Goal: Information Seeking & Learning: Learn about a topic

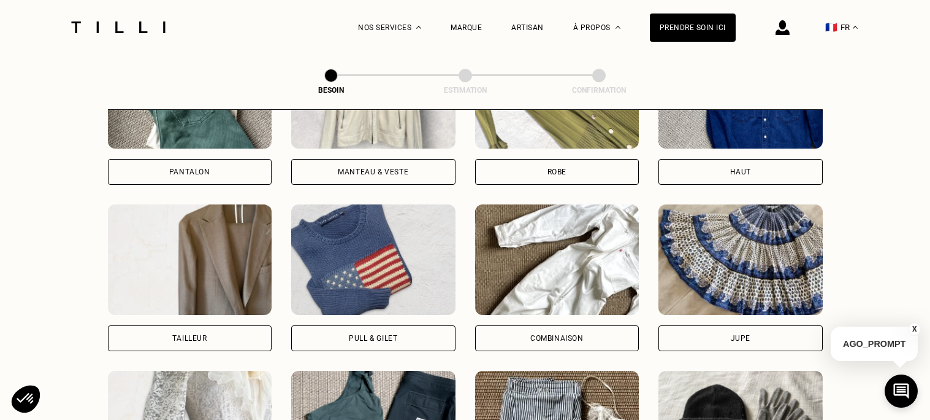
scroll to position [684, 0]
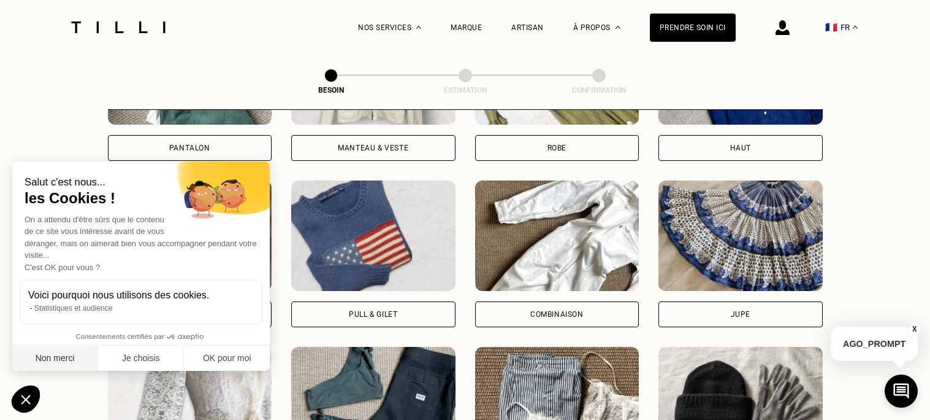
click at [88, 356] on button "Non merci" at bounding box center [55, 358] width 86 height 26
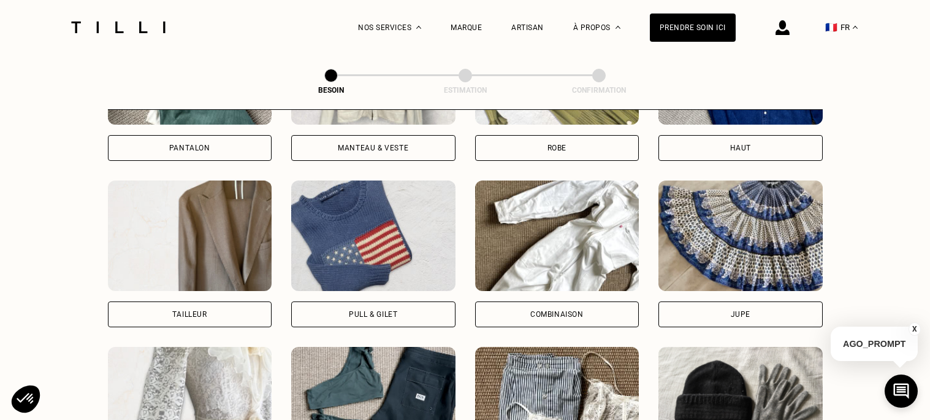
click at [170, 264] on img at bounding box center [190, 235] width 164 height 110
select select "FR"
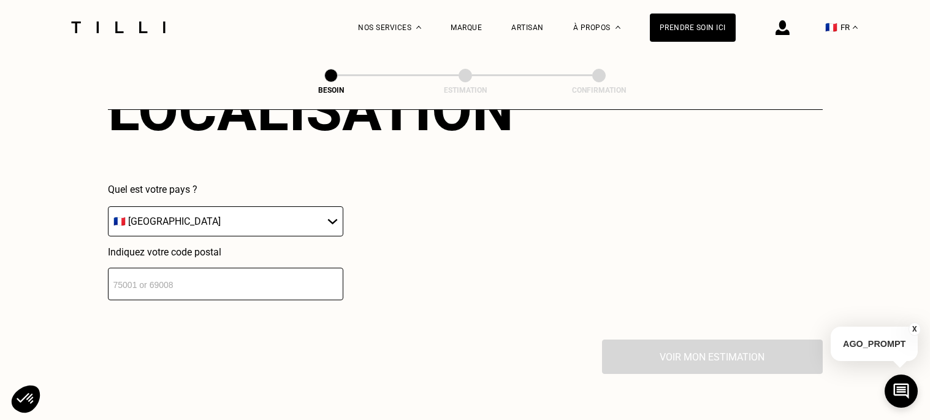
scroll to position [1187, 0]
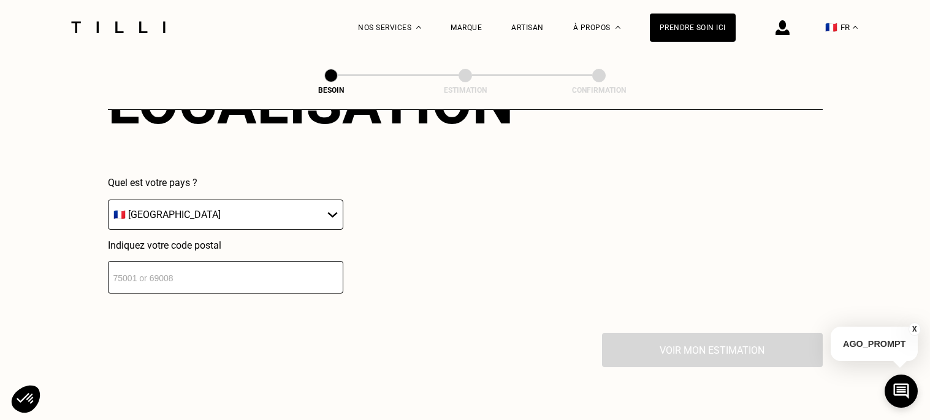
click at [171, 261] on input "number" at bounding box center [226, 277] width 236 height 33
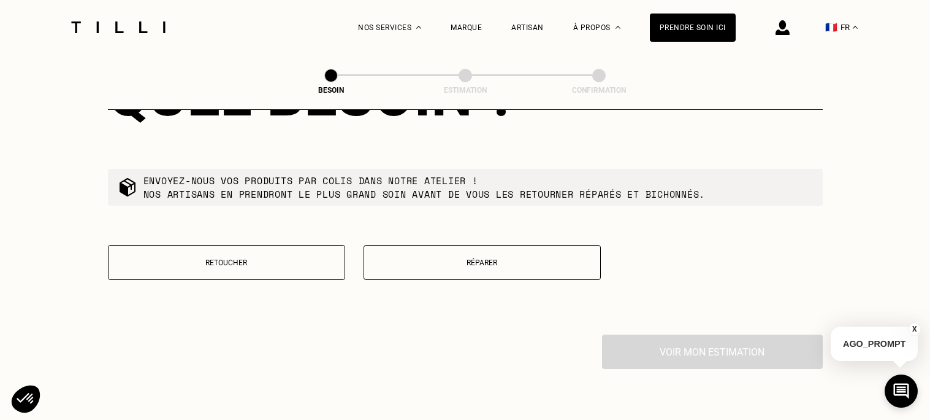
scroll to position [1506, 0]
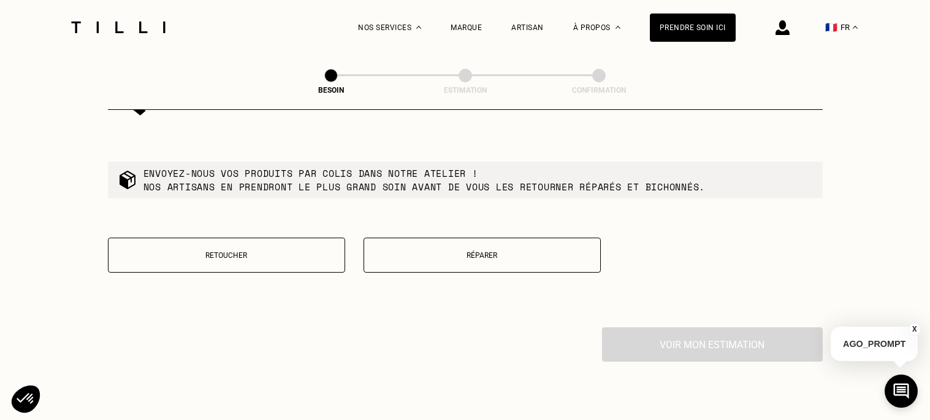
type input "06200"
click at [213, 237] on button "Retoucher" at bounding box center [226, 254] width 237 height 35
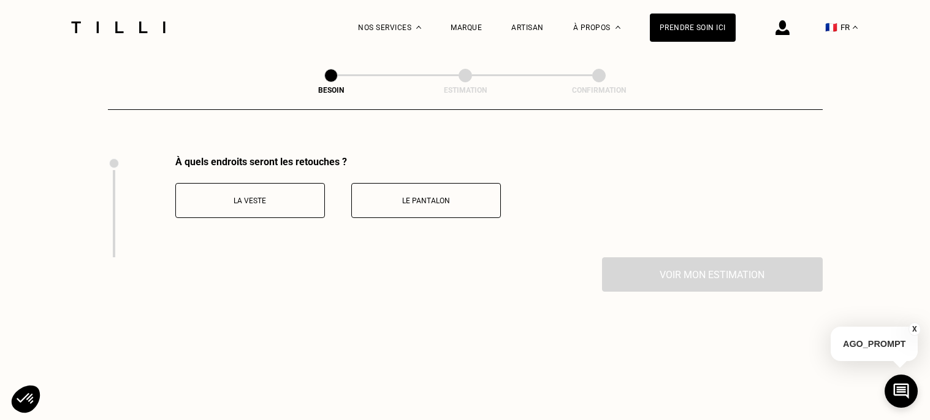
scroll to position [1690, 0]
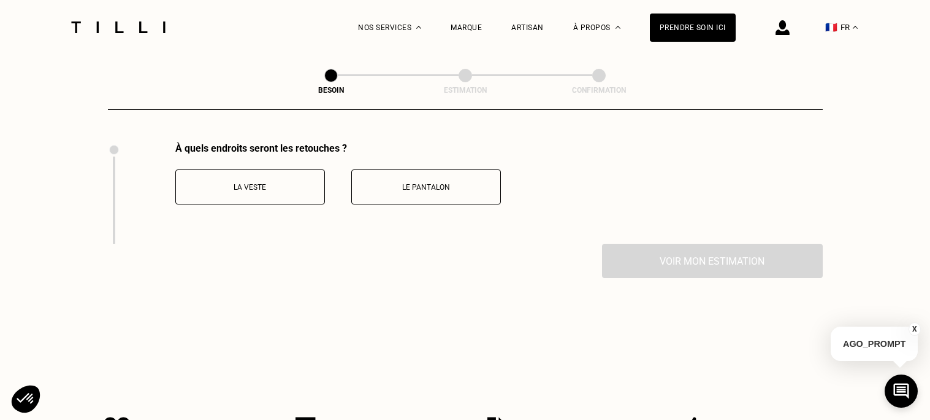
click at [247, 188] on button "La veste" at bounding box center [250, 186] width 150 height 35
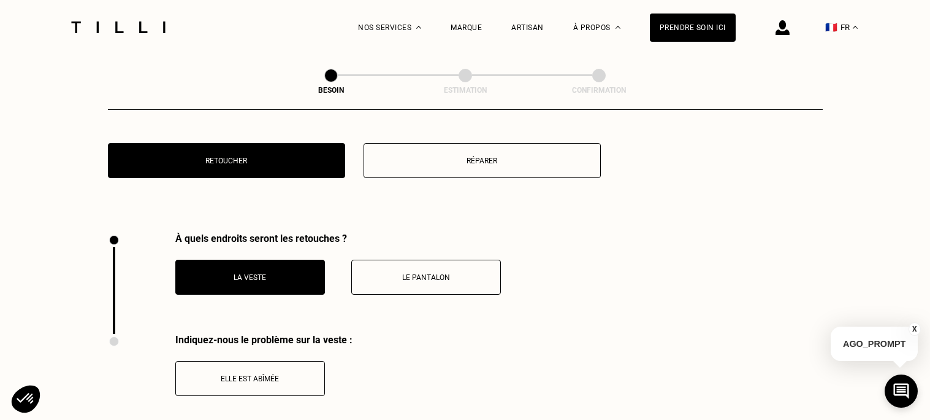
scroll to position [1490, 0]
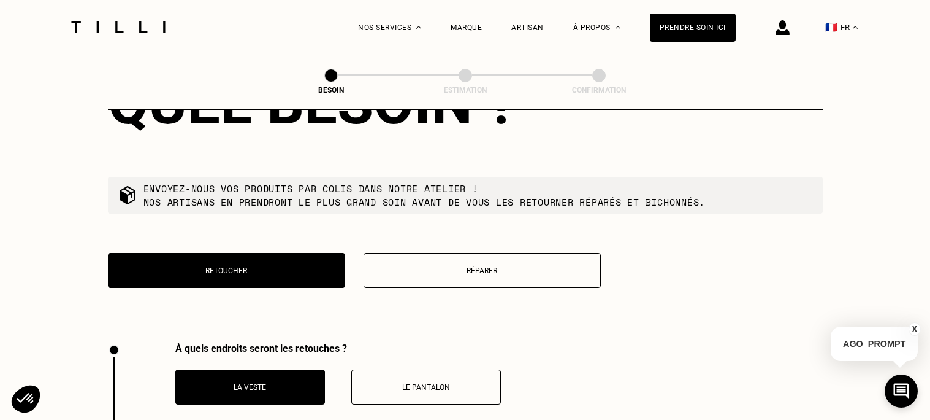
click at [408, 271] on button "Réparer" at bounding box center [482, 270] width 237 height 35
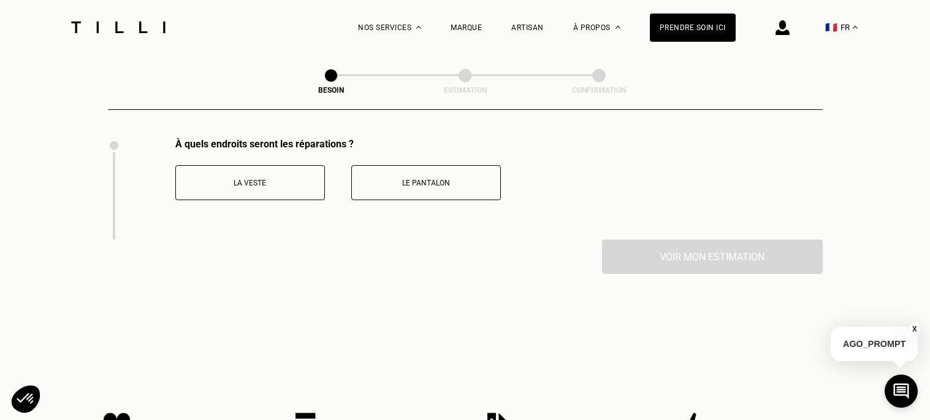
scroll to position [1679, 0]
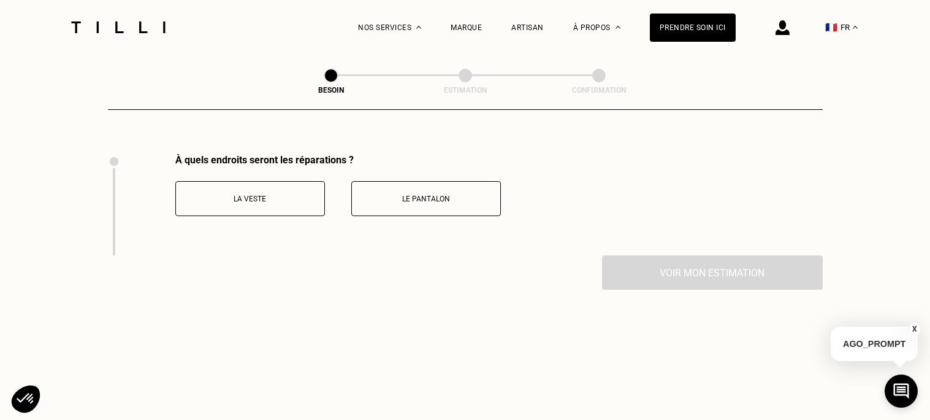
click at [297, 194] on p "La veste" at bounding box center [250, 198] width 136 height 9
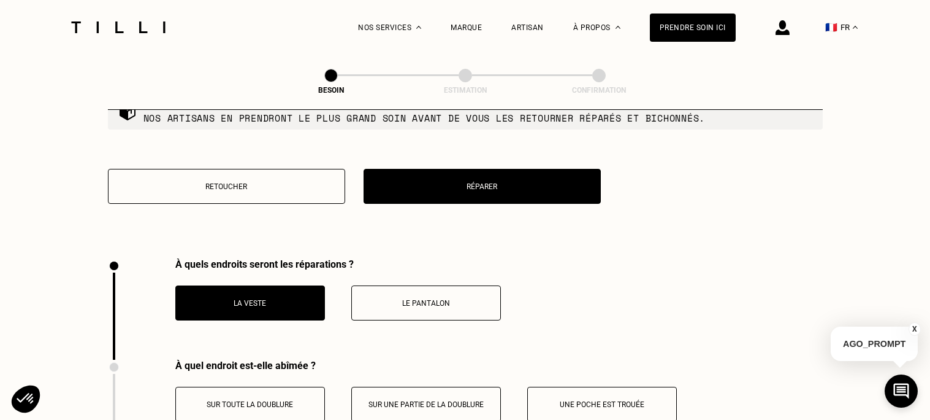
scroll to position [1574, 0]
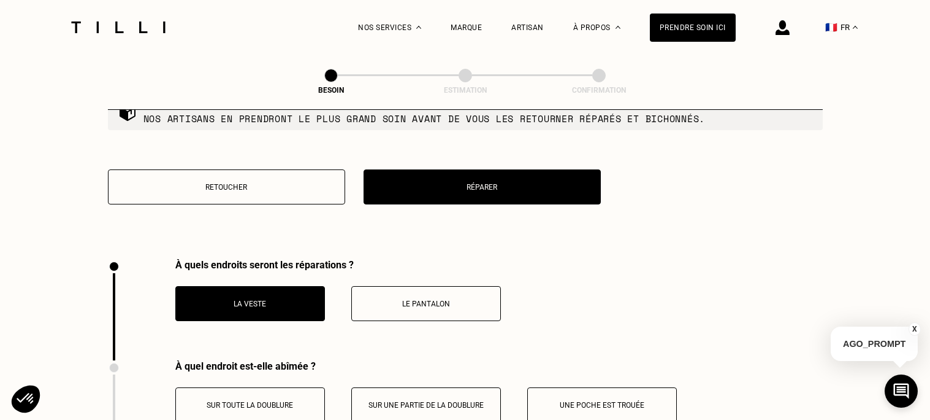
click at [328, 169] on button "Retoucher" at bounding box center [226, 186] width 237 height 35
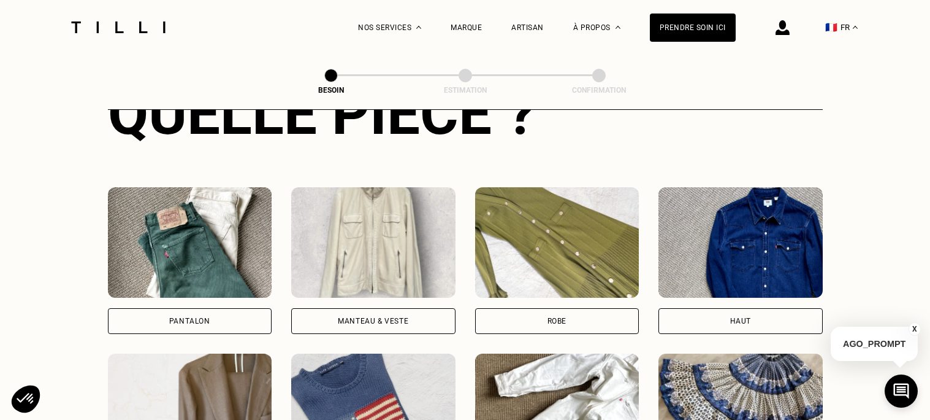
scroll to position [510, 0]
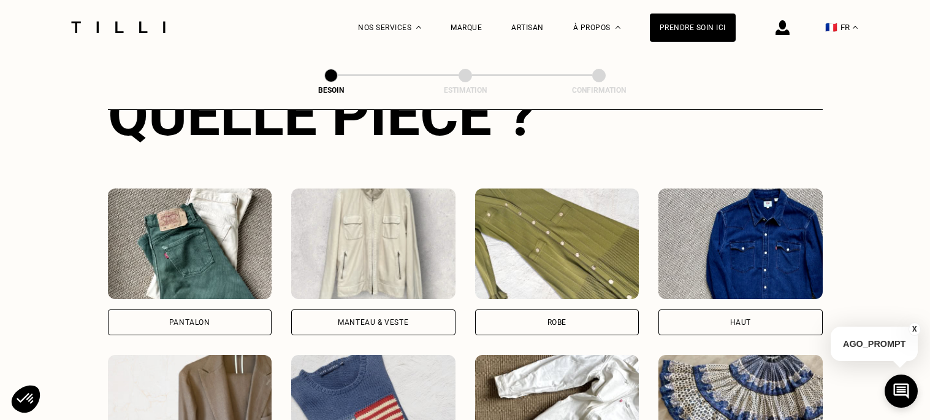
click at [331, 217] on img at bounding box center [373, 243] width 164 height 110
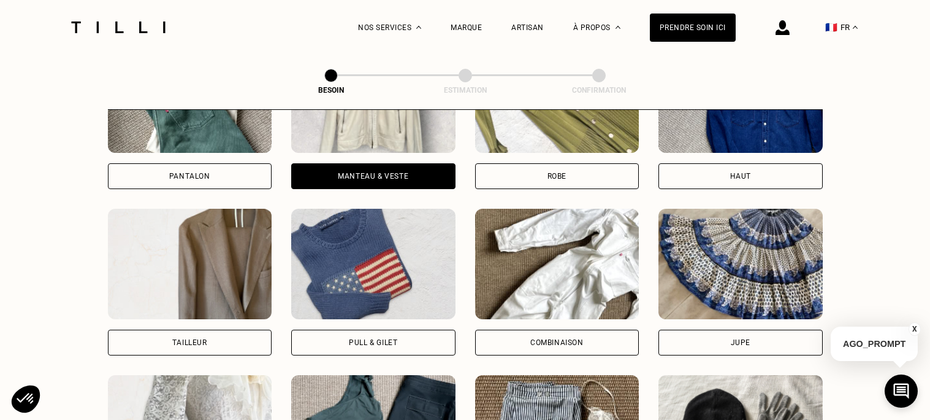
scroll to position [654, 0]
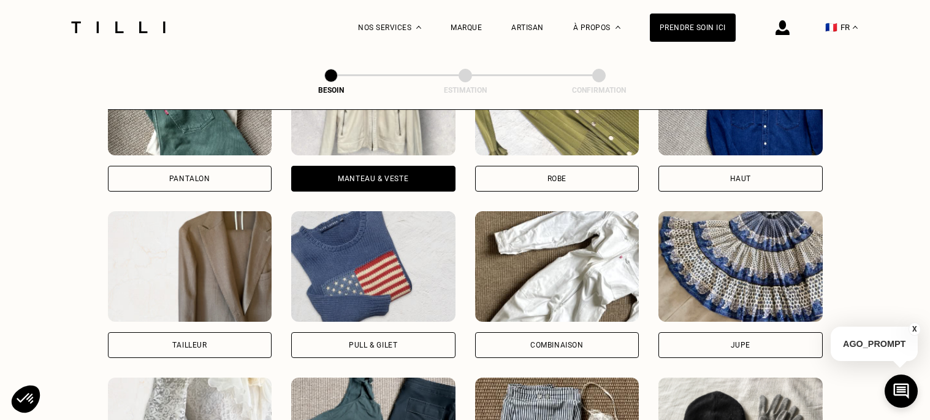
click at [267, 285] on img at bounding box center [190, 266] width 164 height 110
select select "FR"
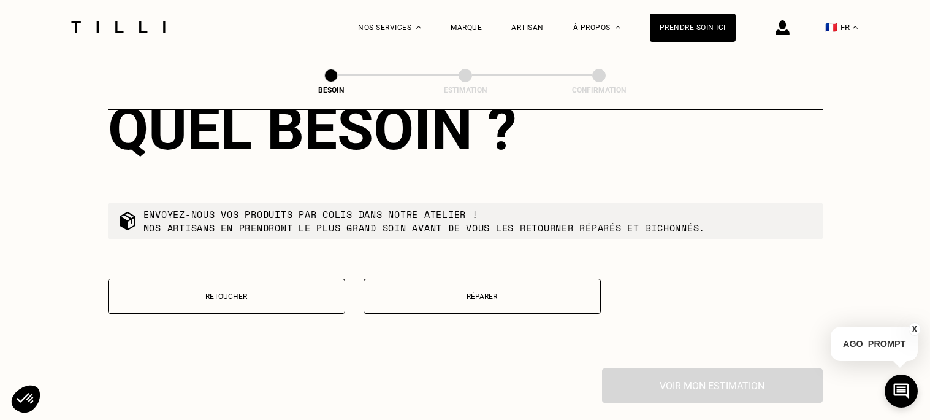
click at [267, 292] on p "Retoucher" at bounding box center [227, 296] width 224 height 9
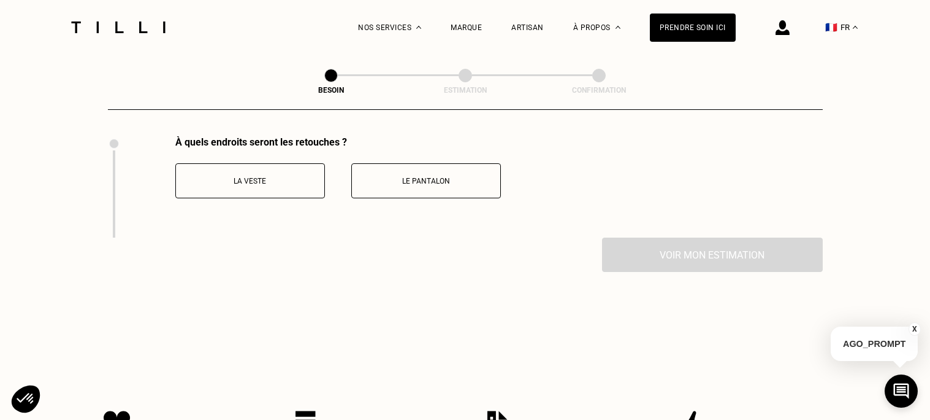
scroll to position [1689, 0]
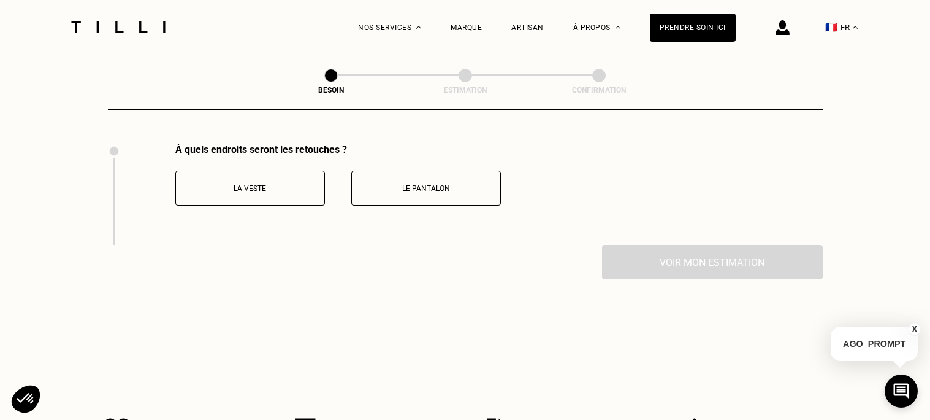
click at [262, 201] on div "À quels endroits seront les retouches ? La veste Le pantalon" at bounding box center [304, 194] width 393 height 101
click at [253, 171] on button "La veste" at bounding box center [250, 188] width 150 height 35
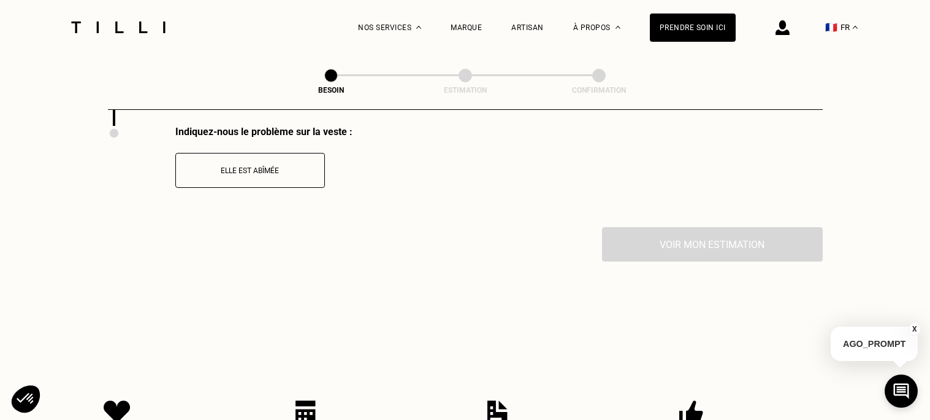
click at [253, 167] on button "Elle est abîmée" at bounding box center [250, 170] width 150 height 35
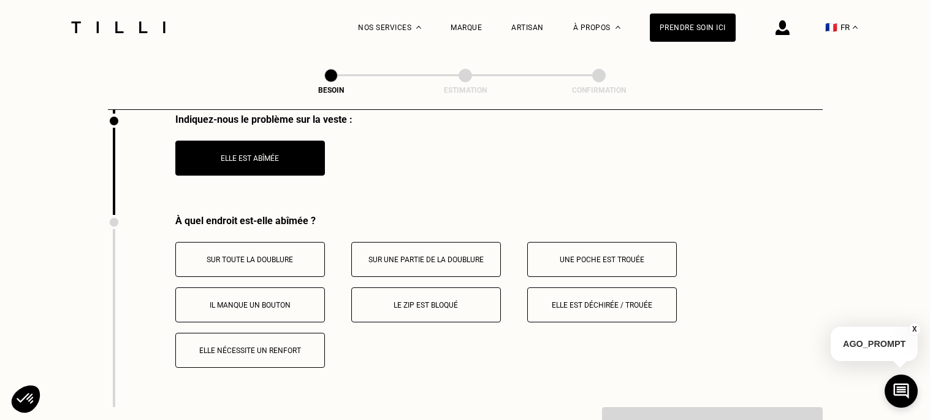
scroll to position [1811, 0]
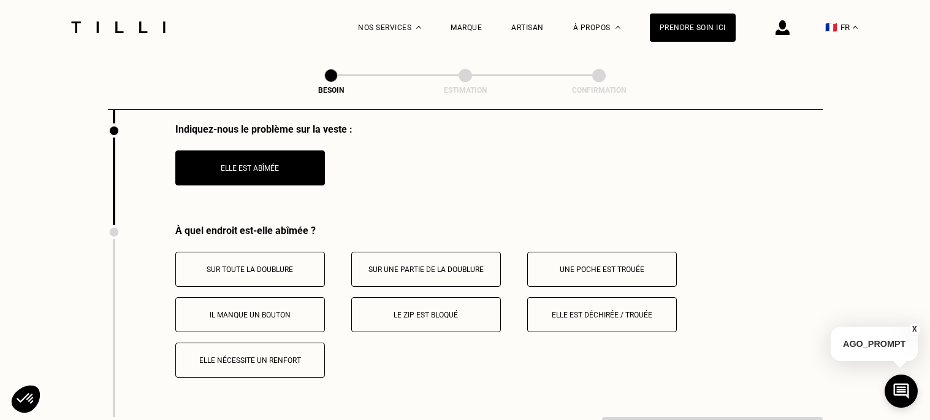
click at [293, 150] on button "Elle est abîmée" at bounding box center [250, 167] width 150 height 35
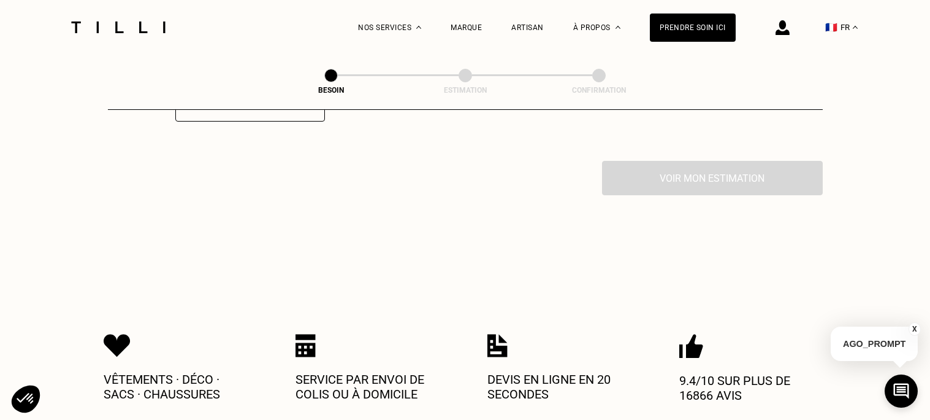
scroll to position [1871, 0]
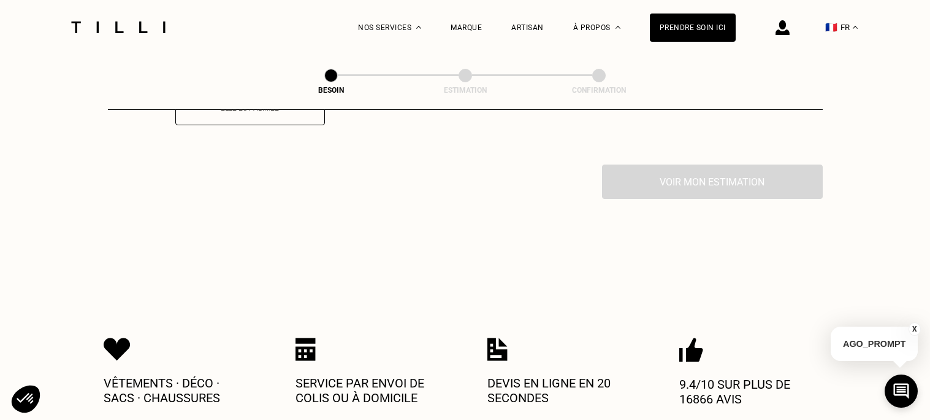
click at [640, 176] on div "Voir mon estimation" at bounding box center [465, 181] width 715 height 34
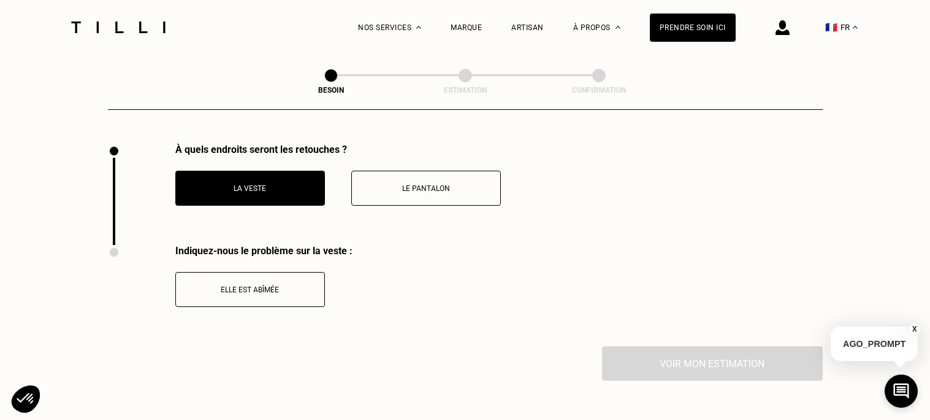
scroll to position [1687, 0]
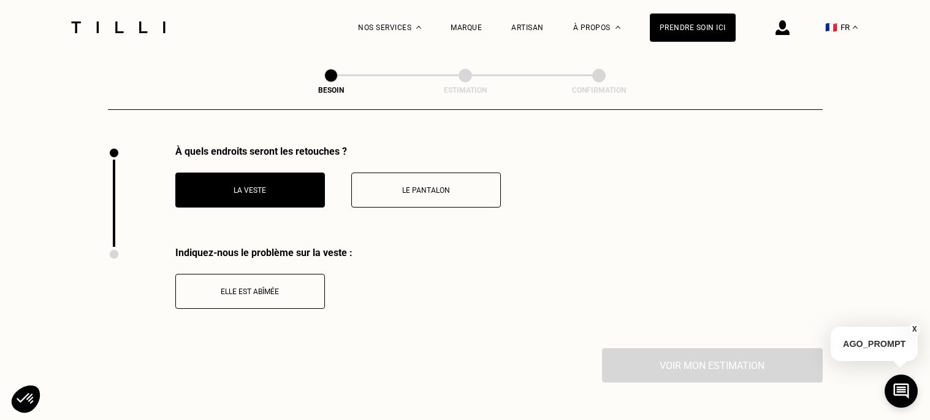
click at [323, 274] on button "Elle est abîmée" at bounding box center [250, 291] width 150 height 35
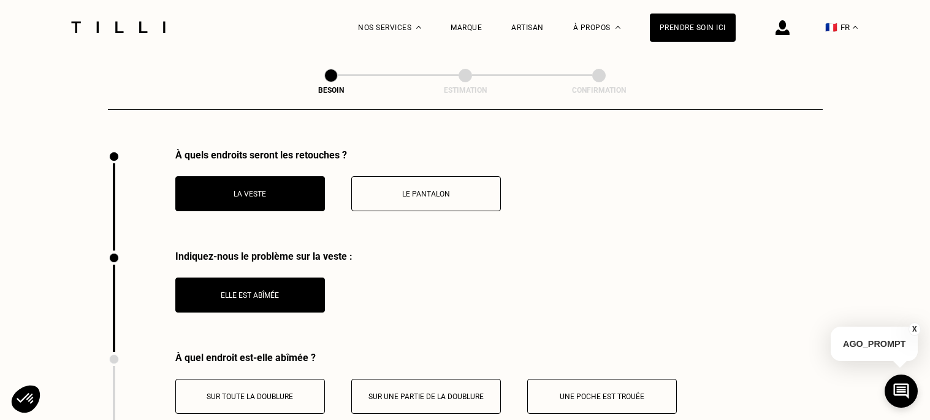
scroll to position [1679, 0]
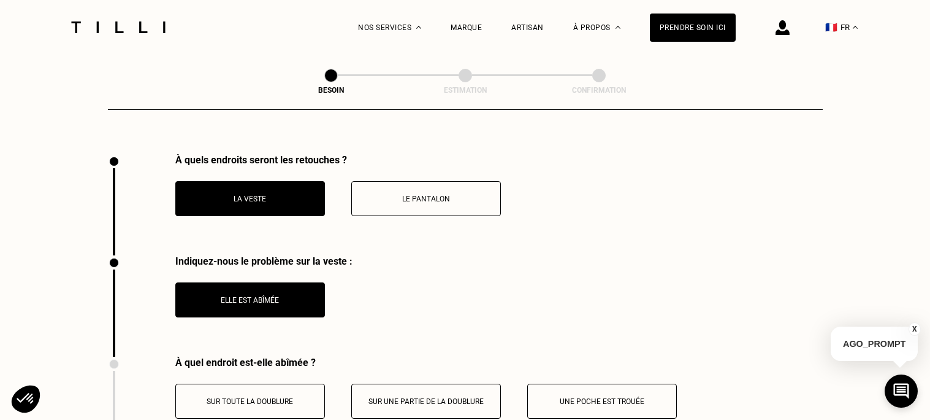
click at [278, 282] on button "Elle est abîmée" at bounding box center [250, 299] width 150 height 35
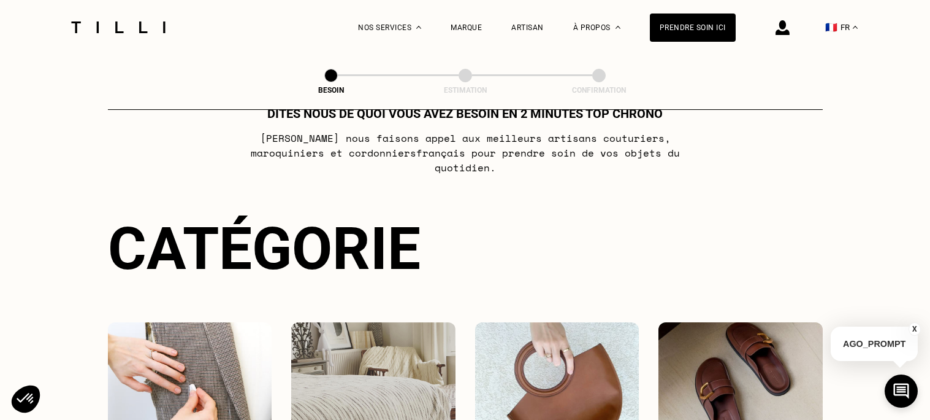
scroll to position [0, 0]
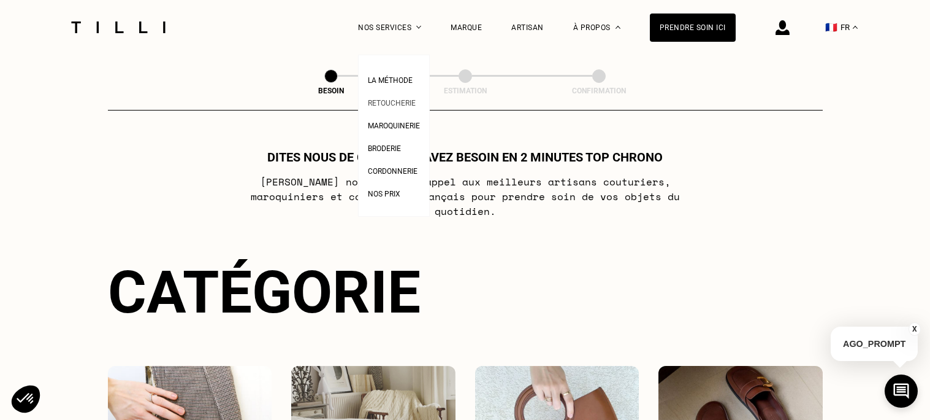
click at [385, 102] on span "Retoucherie" at bounding box center [392, 103] width 48 height 9
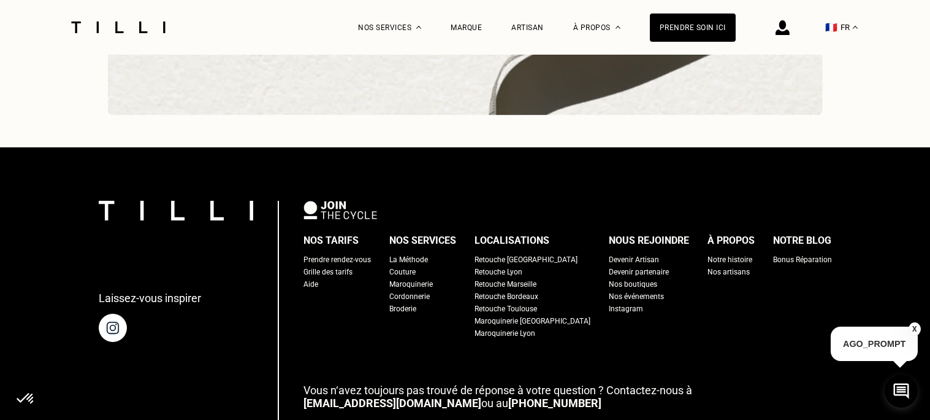
scroll to position [3824, 0]
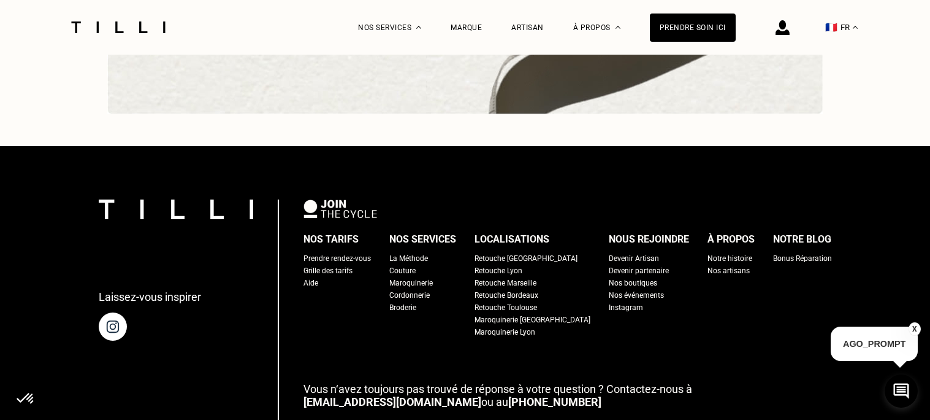
click at [339, 264] on div "Grille des tarifs" at bounding box center [328, 270] width 49 height 12
select select "FR"
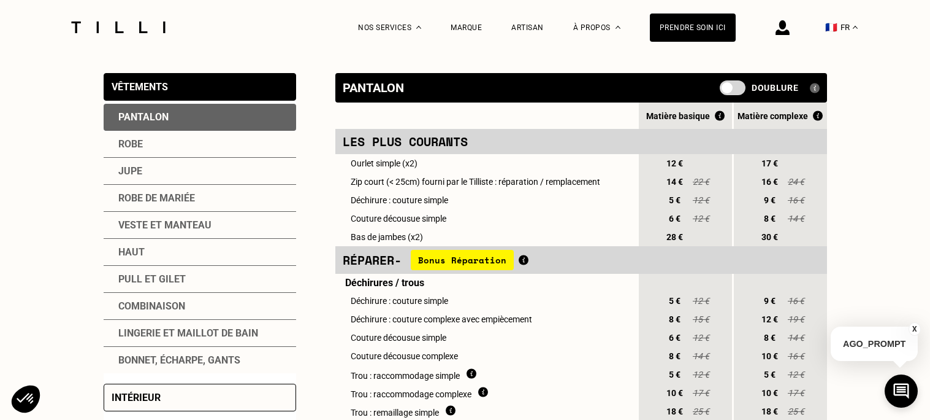
scroll to position [257, 0]
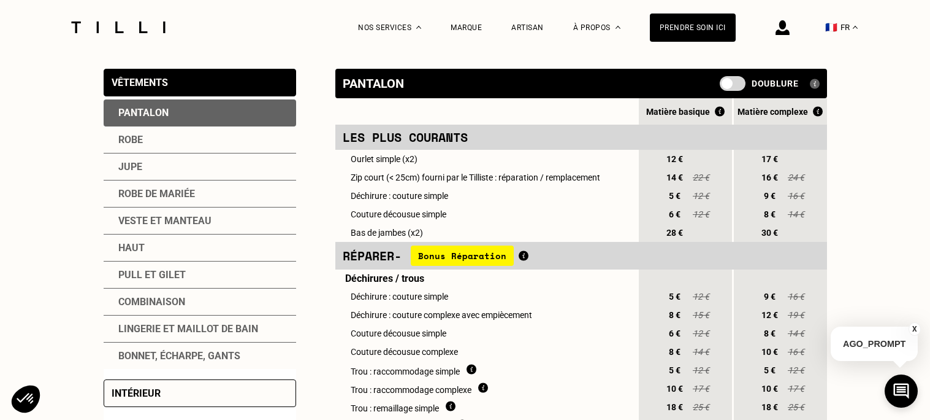
click at [158, 229] on div "Veste et manteau" at bounding box center [200, 220] width 193 height 27
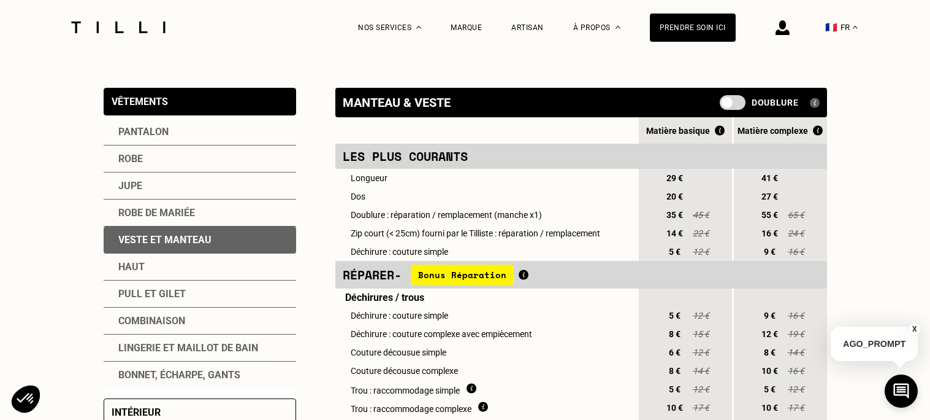
scroll to position [0, 0]
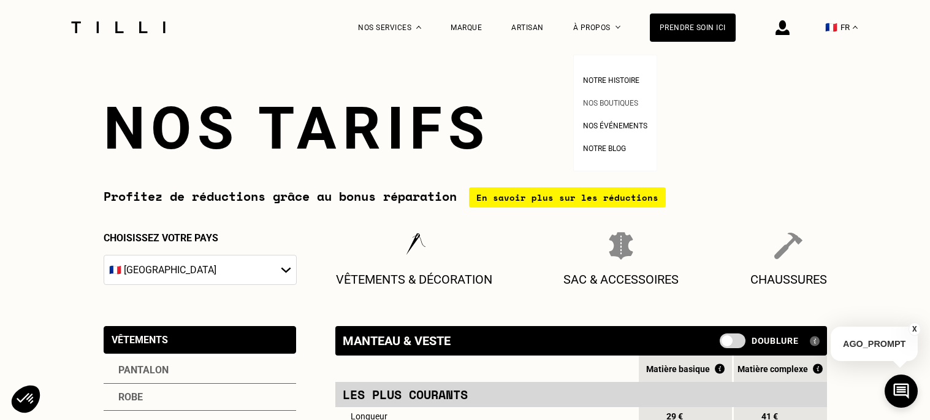
click at [585, 102] on span "Nos boutiques" at bounding box center [610, 103] width 55 height 9
